Goal: Task Accomplishment & Management: Manage account settings

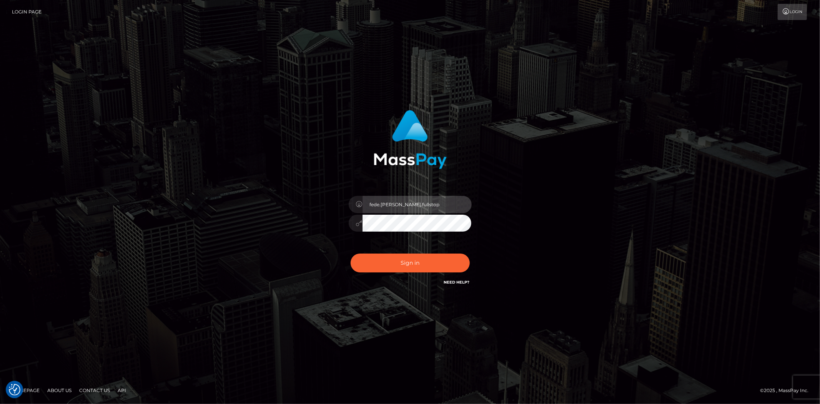
click at [443, 199] on input "fede.contino.fullstop" at bounding box center [417, 204] width 109 height 17
type input "fede.luminary"
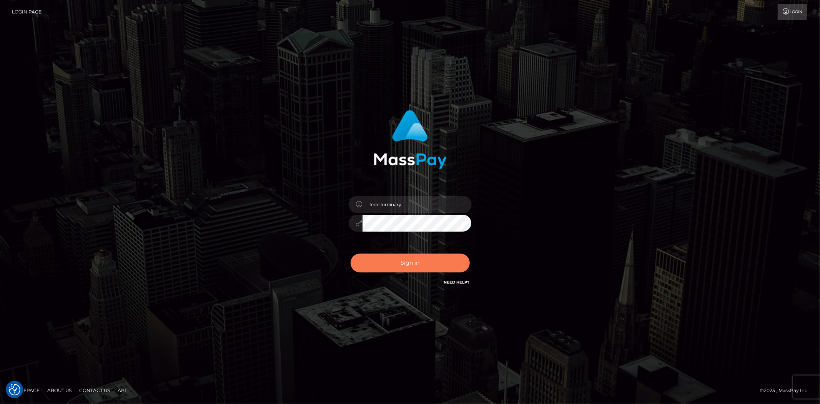
click at [448, 263] on button "Sign in" at bounding box center [410, 262] width 119 height 19
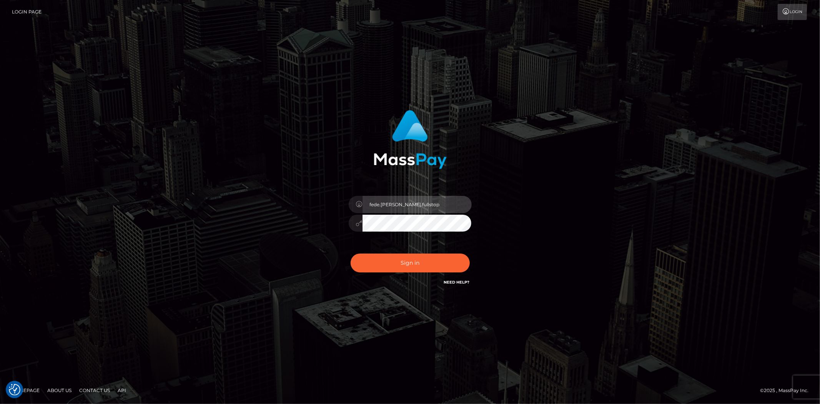
click at [438, 208] on input "fede.contino.fullstop" at bounding box center [417, 204] width 109 height 17
type input "fede.luminary"
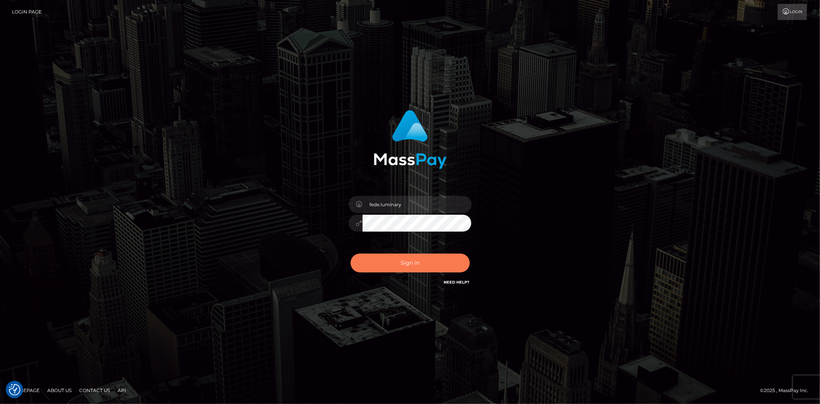
click at [398, 263] on button "Sign in" at bounding box center [410, 262] width 119 height 19
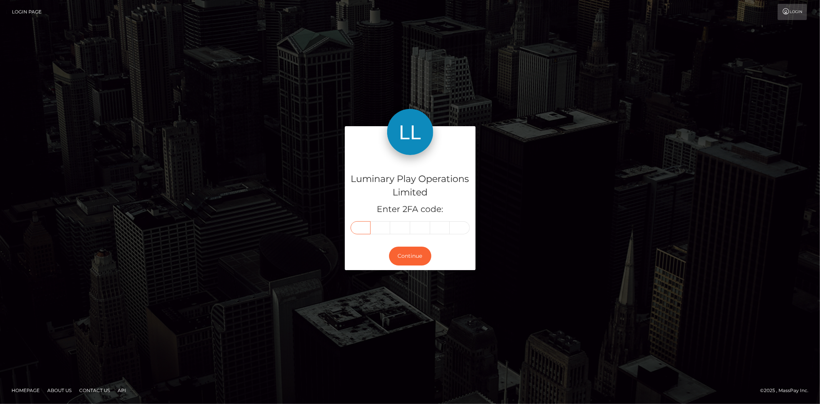
click at [362, 228] on input "text" at bounding box center [361, 227] width 20 height 13
type input "1"
type input "5"
type input "1"
type input "2"
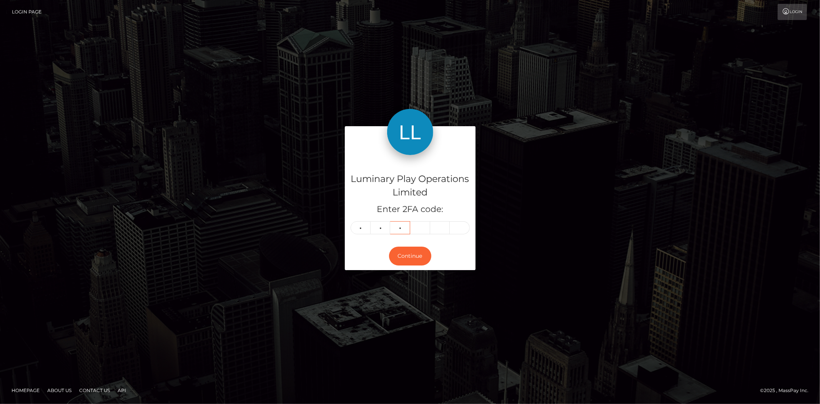
type input "5"
type input "8"
type input "1"
type input "8"
